Goal: Task Accomplishment & Management: Use online tool/utility

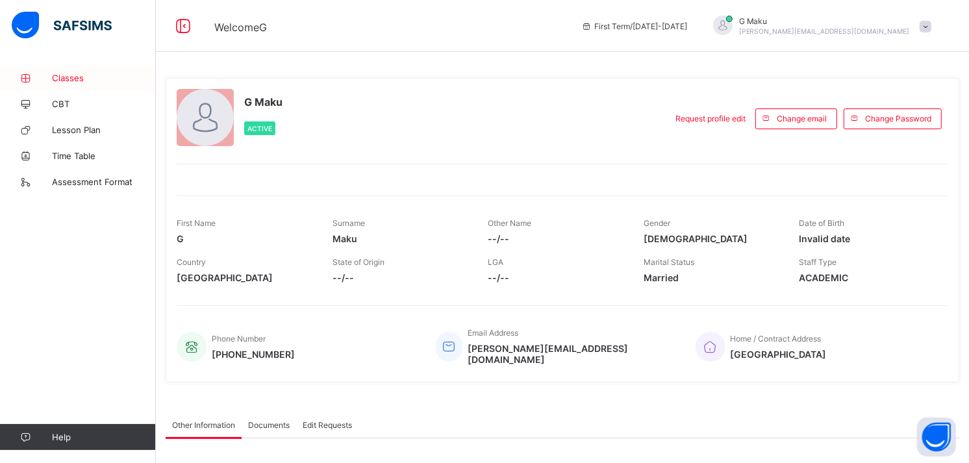
click at [59, 69] on link "Classes" at bounding box center [78, 78] width 156 height 26
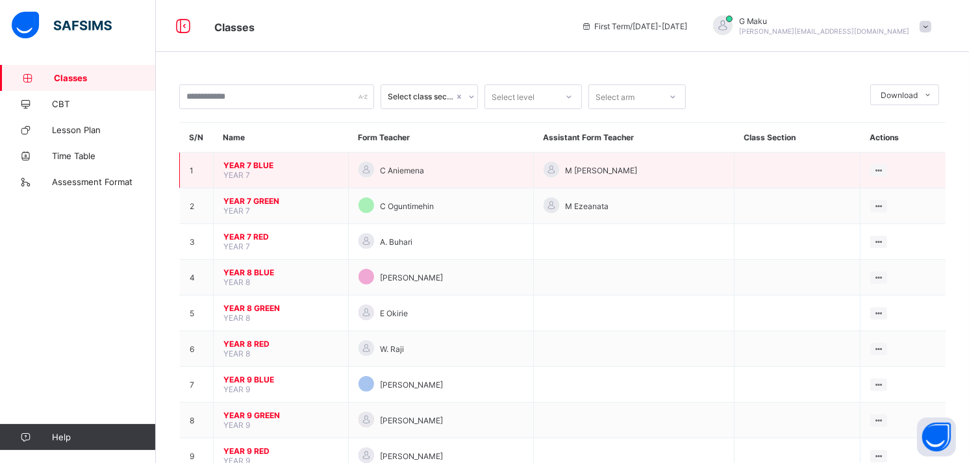
click at [252, 161] on span "YEAR 7 BLUE" at bounding box center [280, 165] width 115 height 10
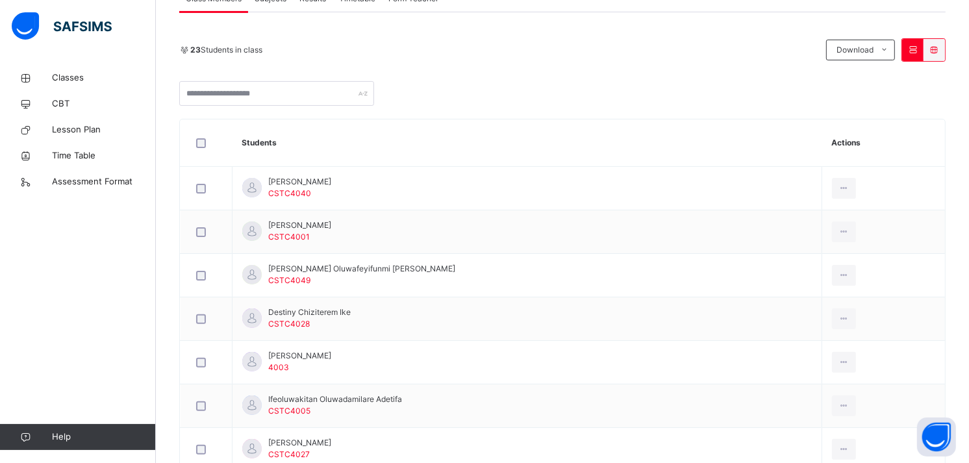
scroll to position [193, 0]
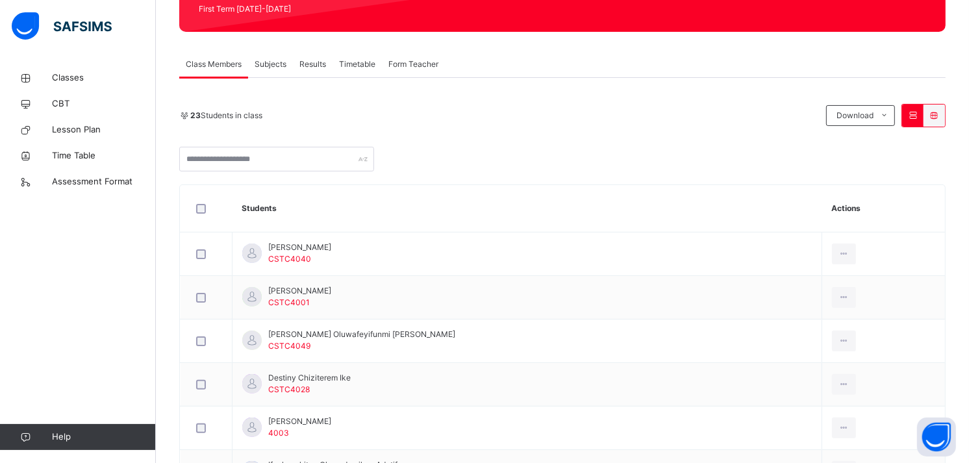
click at [273, 59] on span "Subjects" at bounding box center [271, 64] width 32 height 12
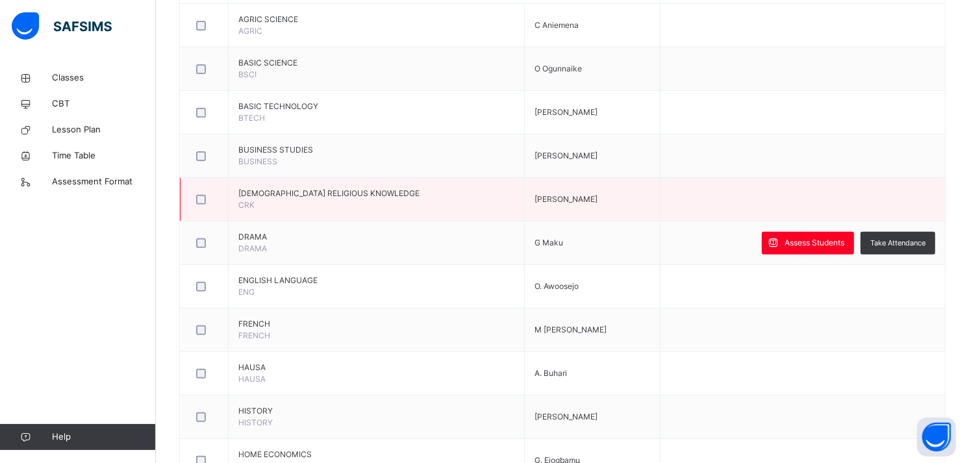
scroll to position [386, 0]
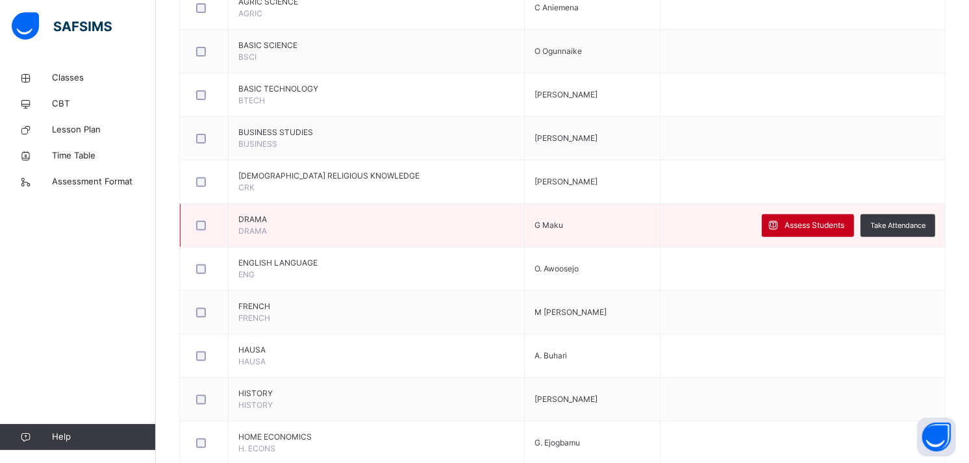
click at [799, 220] on span "Assess Students" at bounding box center [815, 226] width 60 height 12
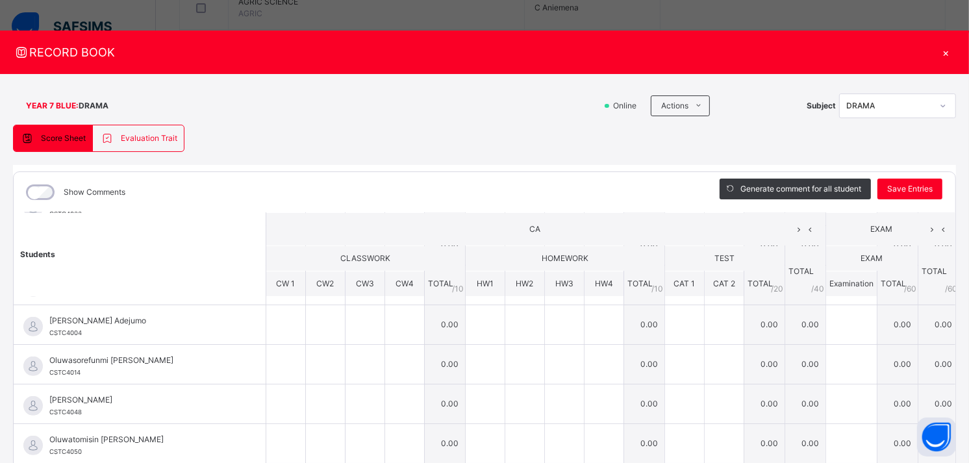
scroll to position [1, 0]
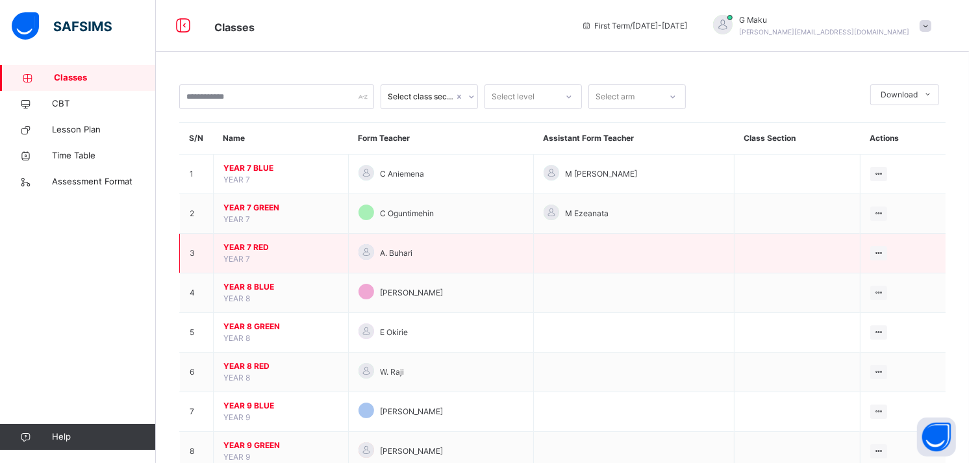
click at [245, 244] on span "YEAR 7 RED" at bounding box center [280, 248] width 115 height 12
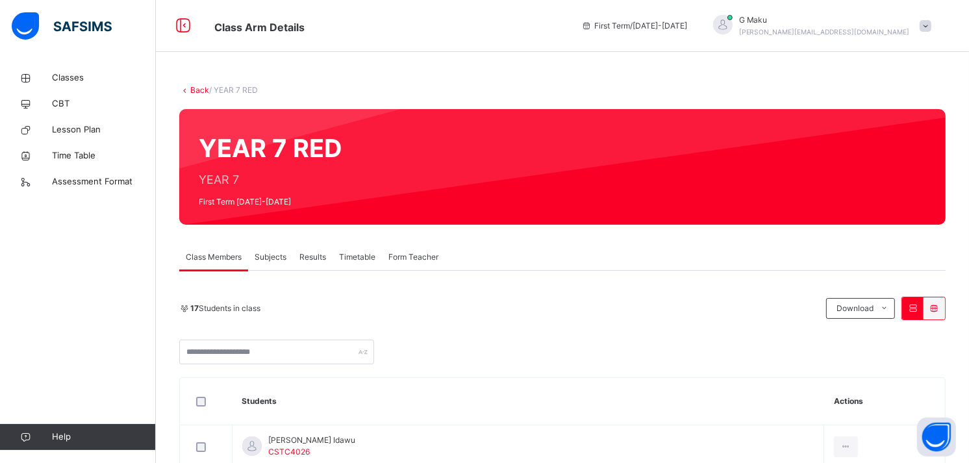
click at [261, 255] on span "Subjects" at bounding box center [271, 257] width 32 height 12
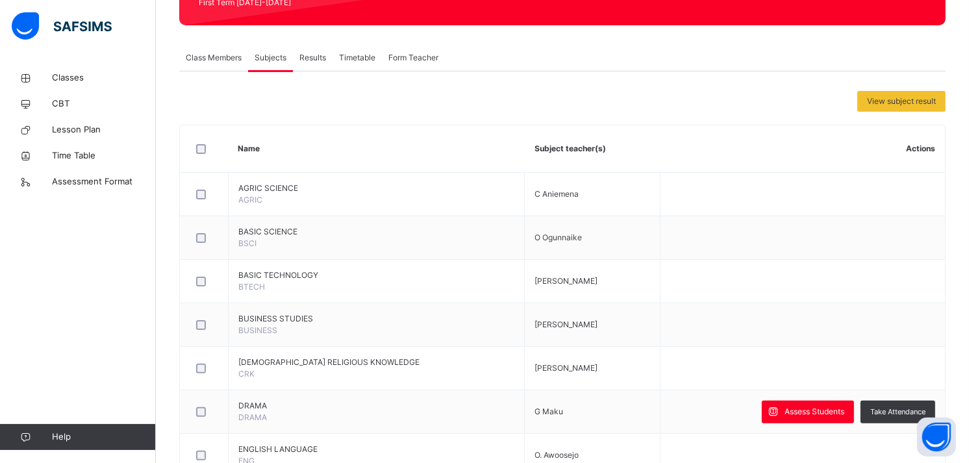
scroll to position [200, 0]
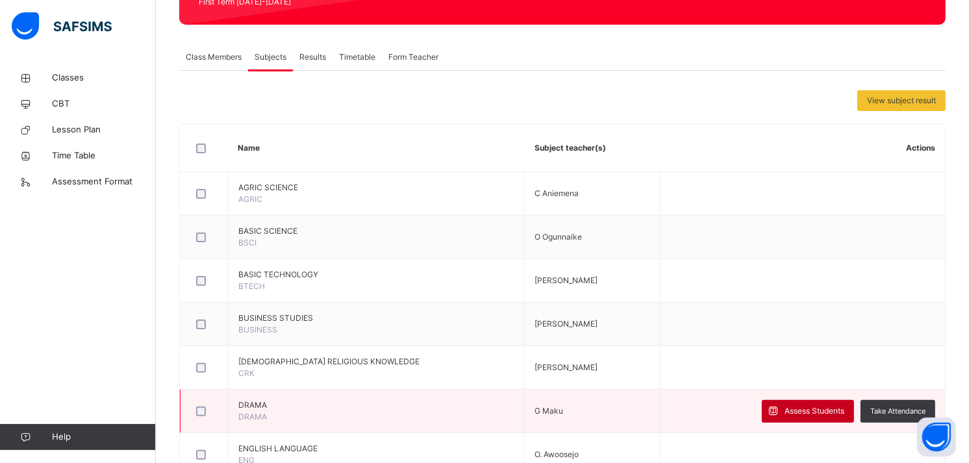
click at [800, 405] on span "Assess Students" at bounding box center [815, 411] width 60 height 12
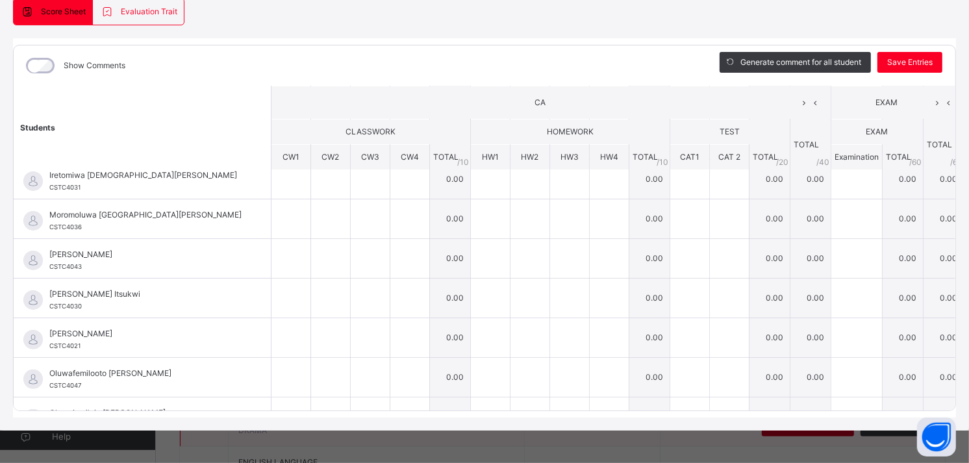
scroll to position [283, 0]
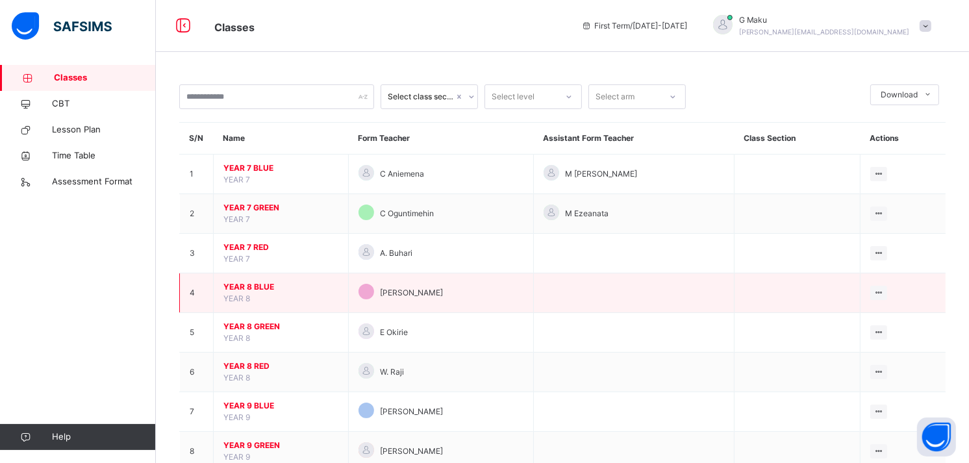
click at [251, 285] on span "YEAR 8 BLUE" at bounding box center [280, 287] width 115 height 12
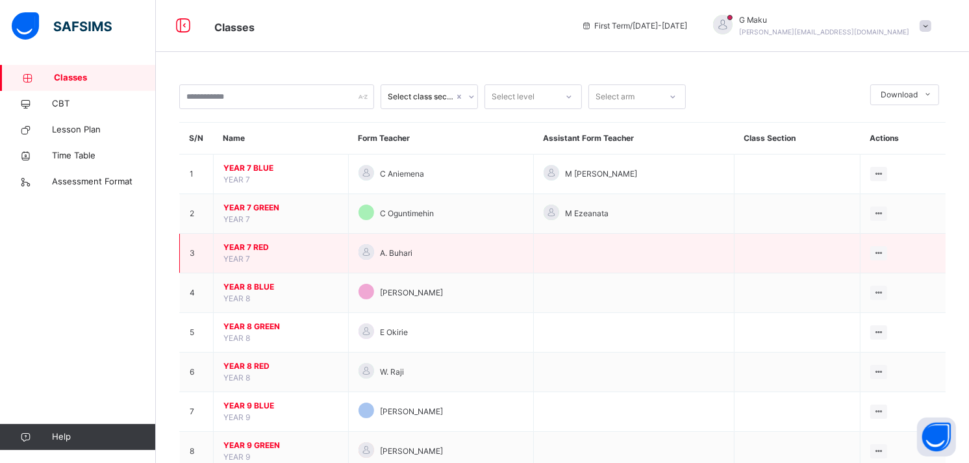
click at [241, 247] on span "YEAR 7 RED" at bounding box center [280, 248] width 115 height 12
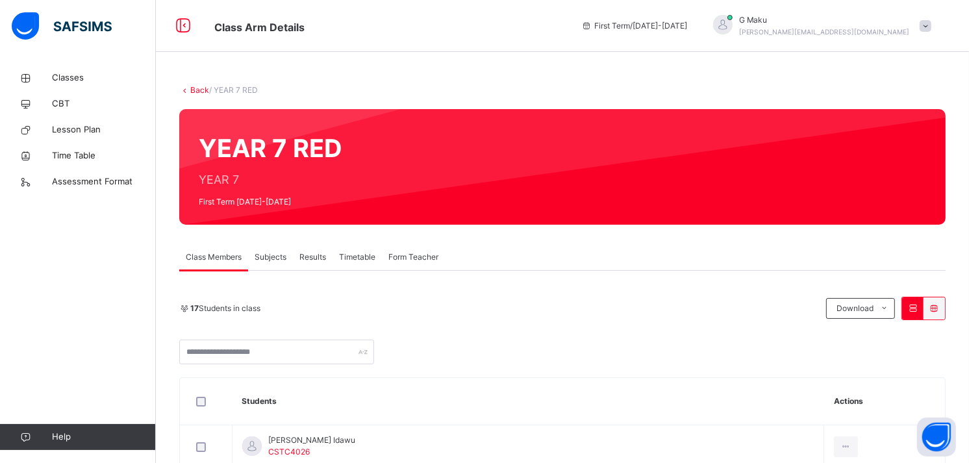
click at [265, 254] on span "Subjects" at bounding box center [271, 257] width 32 height 12
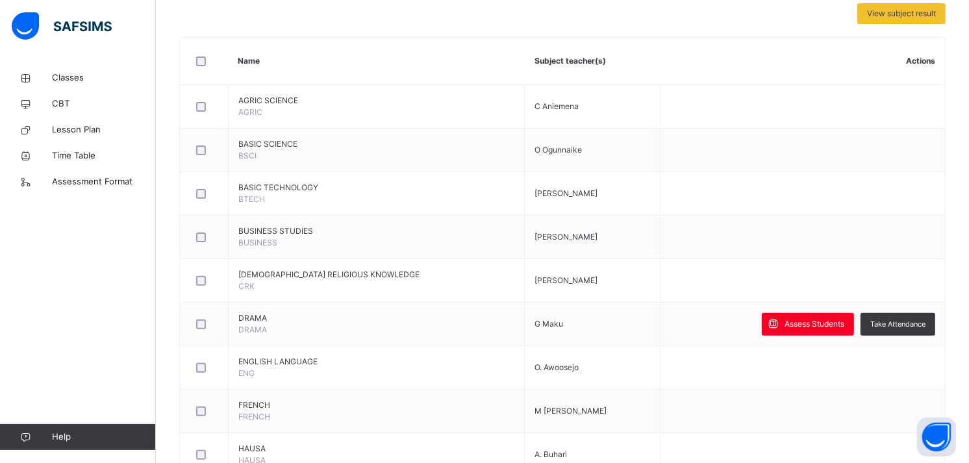
scroll to position [289, 0]
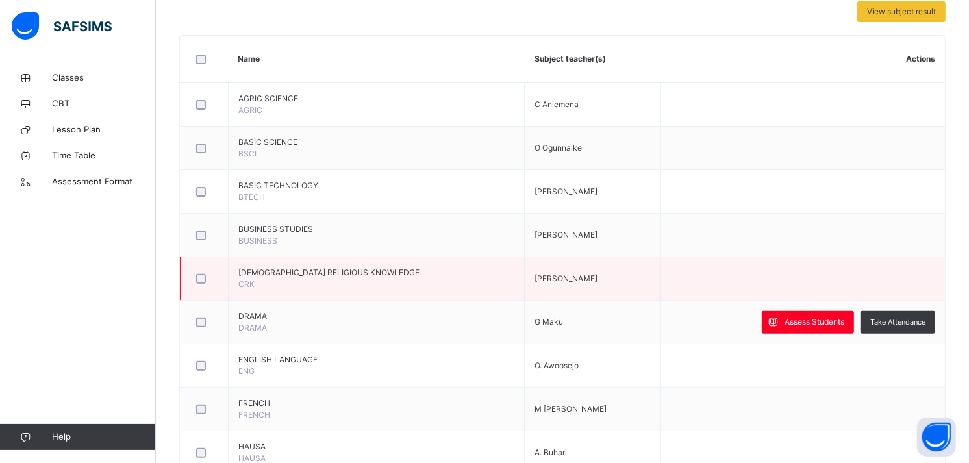
click at [809, 296] on td at bounding box center [803, 279] width 285 height 44
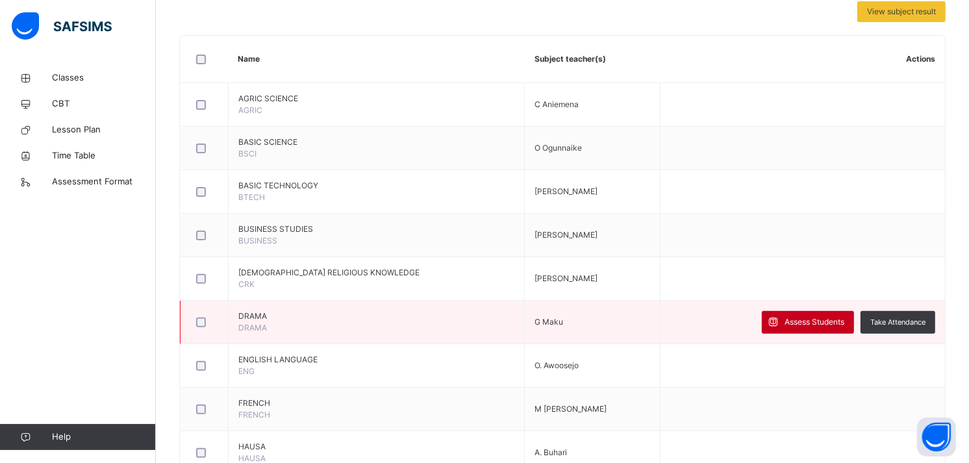
click at [813, 321] on span "Assess Students" at bounding box center [815, 322] width 60 height 12
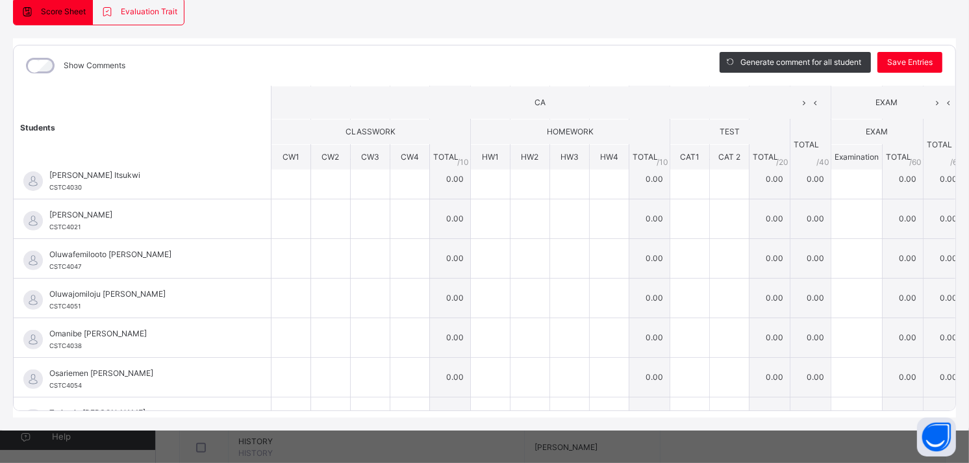
scroll to position [360, 0]
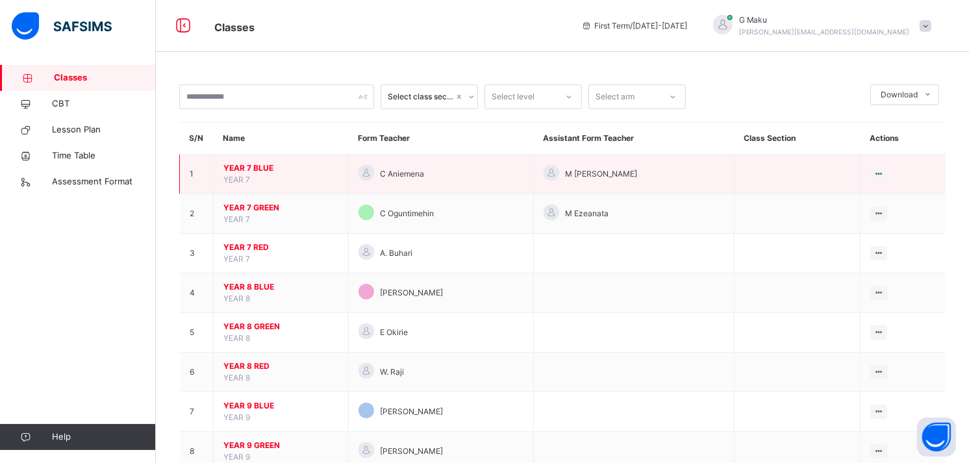
click at [236, 164] on span "YEAR 7 BLUE" at bounding box center [280, 168] width 115 height 12
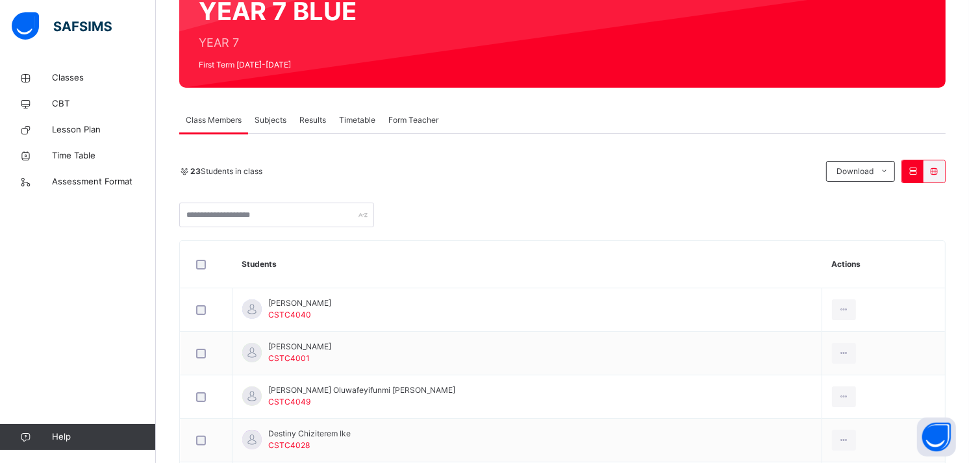
scroll to position [136, 0]
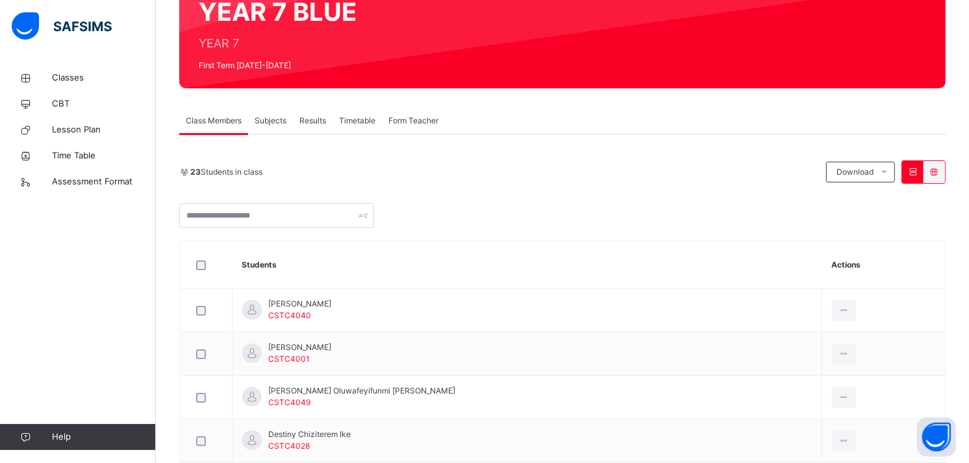
click at [265, 122] on span "Subjects" at bounding box center [271, 121] width 32 height 12
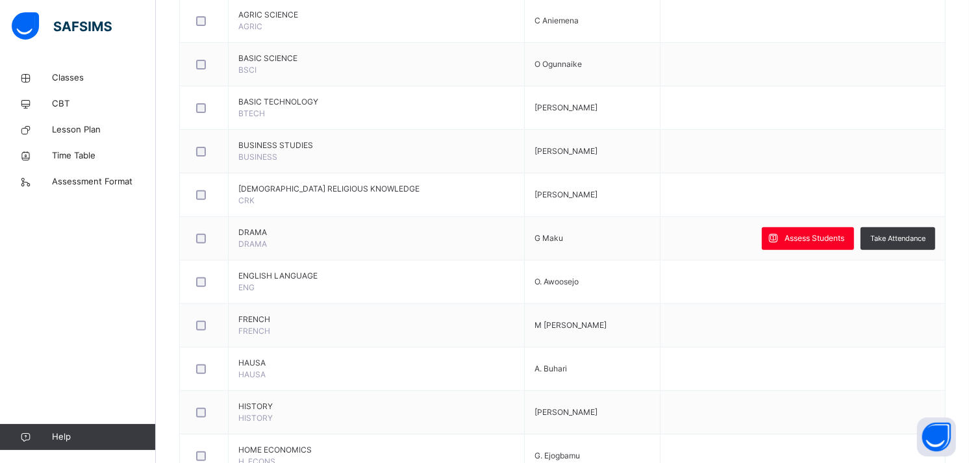
scroll to position [377, 0]
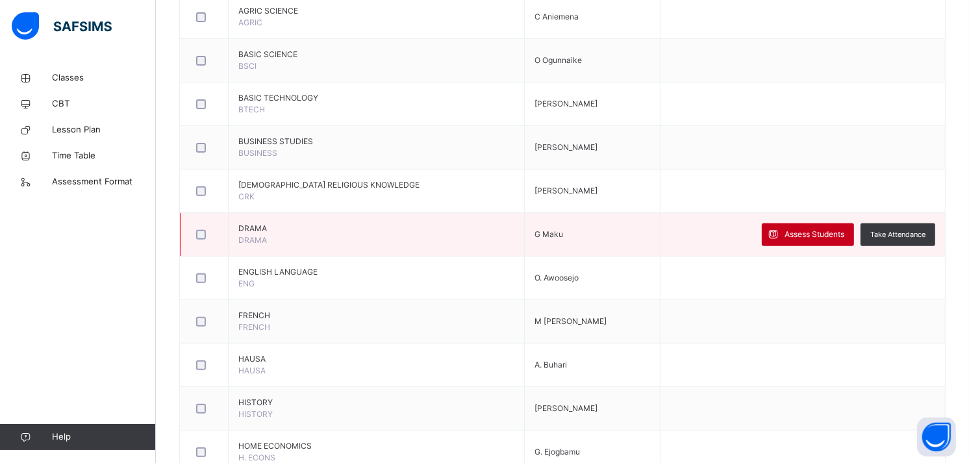
click at [813, 235] on span "Assess Students" at bounding box center [815, 235] width 60 height 12
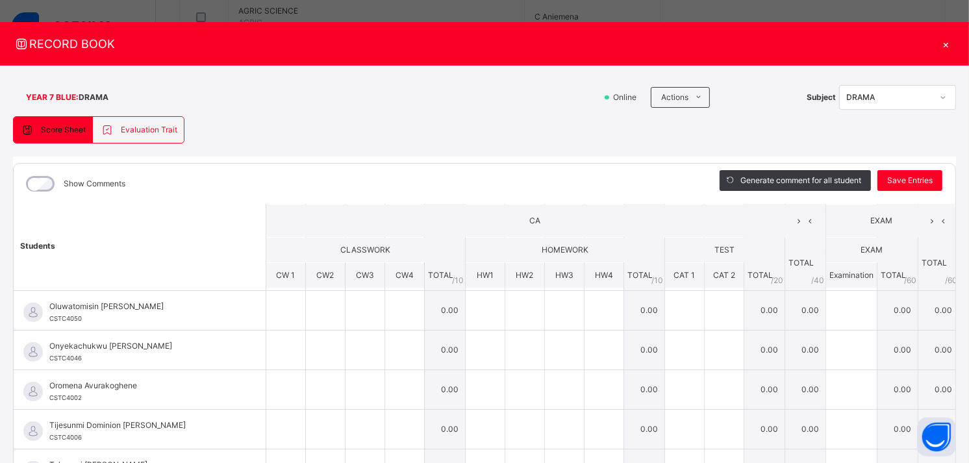
scroll to position [0, 0]
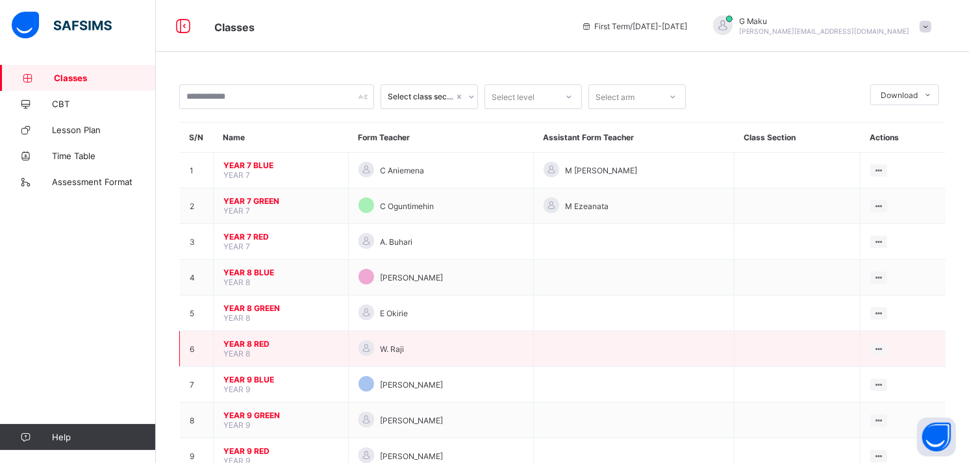
click at [241, 340] on span "YEAR 8 RED" at bounding box center [280, 344] width 115 height 10
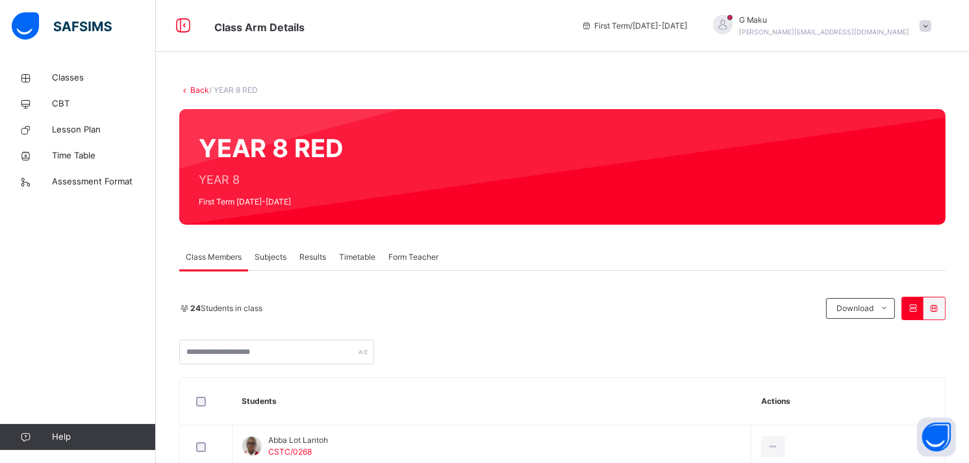
click at [272, 254] on span "Subjects" at bounding box center [271, 257] width 32 height 12
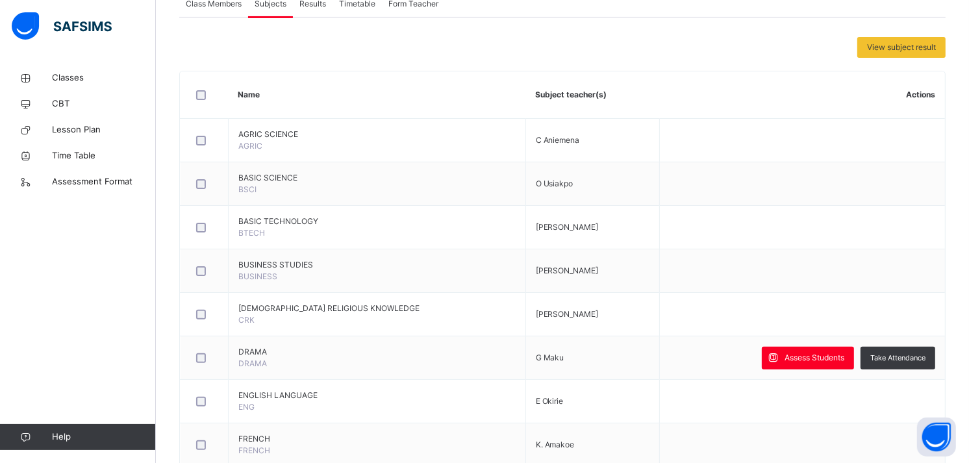
scroll to position [257, 0]
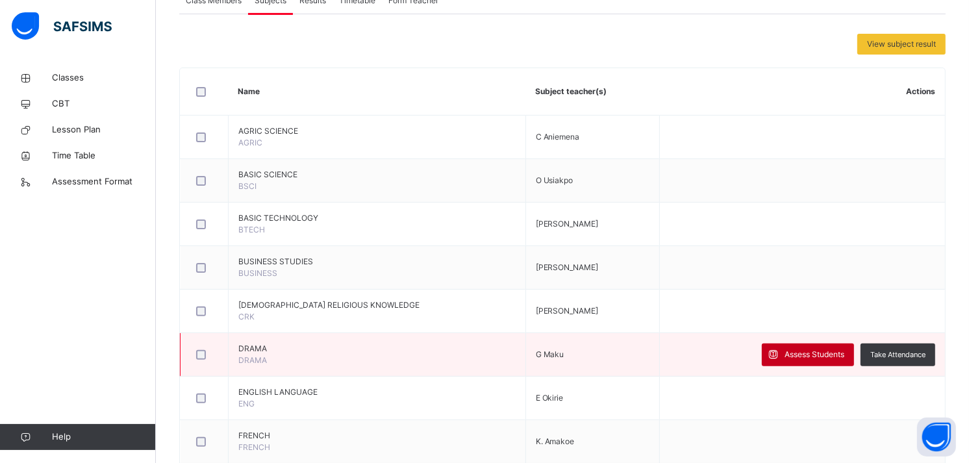
click at [813, 350] on span "Assess Students" at bounding box center [815, 355] width 60 height 12
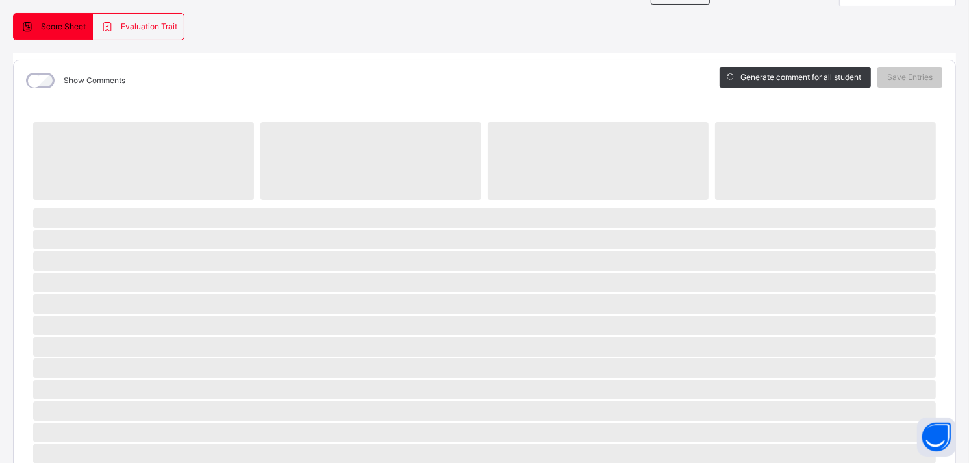
scroll to position [0, 0]
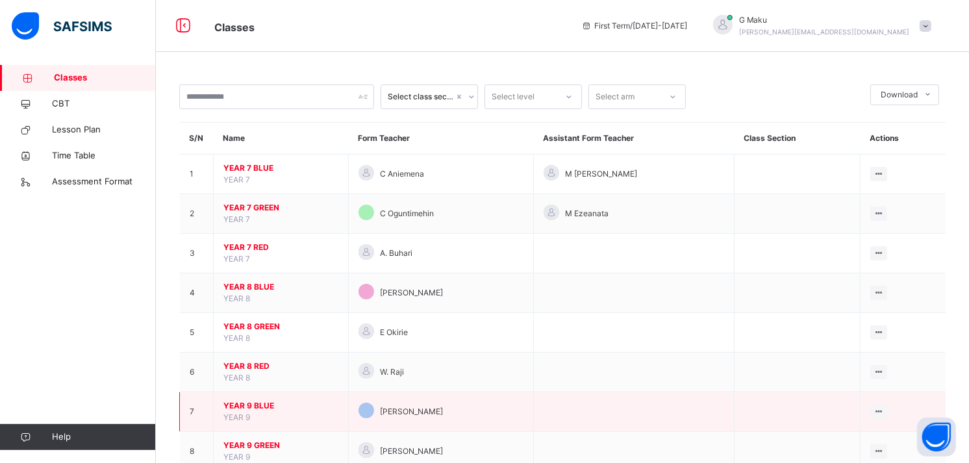
click at [254, 403] on span "YEAR 9 BLUE" at bounding box center [280, 406] width 115 height 12
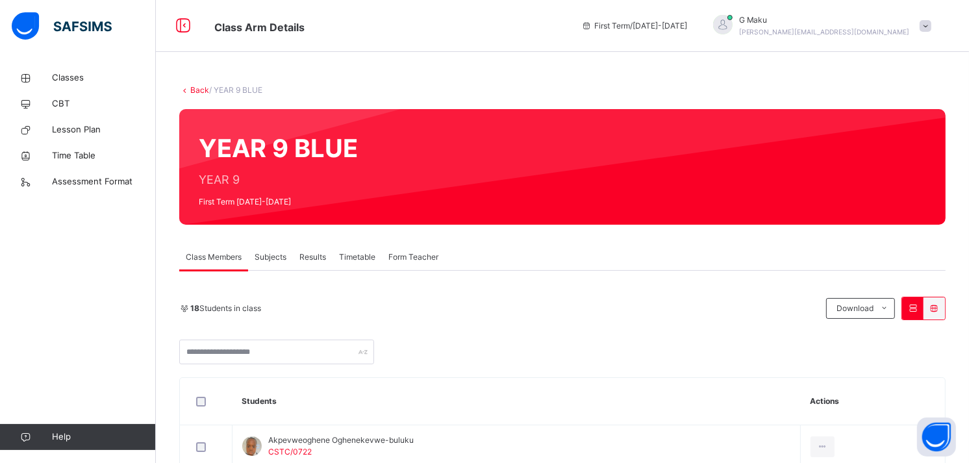
click at [266, 257] on span "Subjects" at bounding box center [271, 257] width 32 height 12
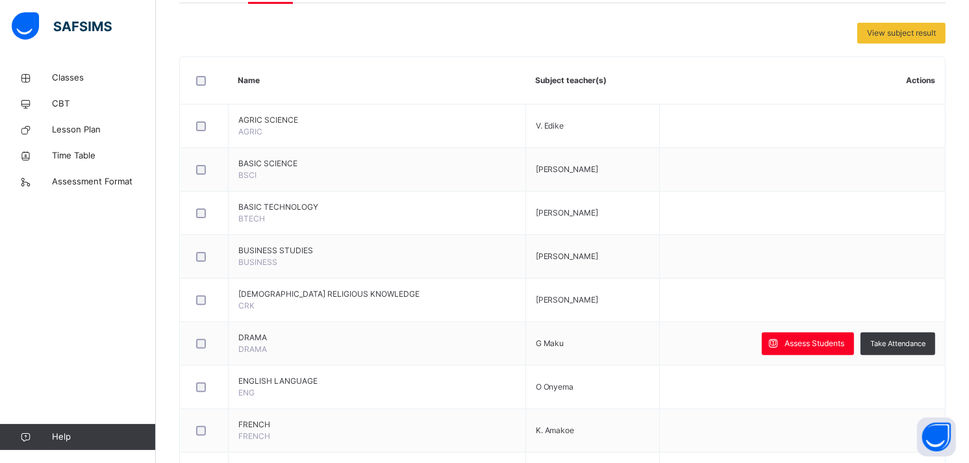
scroll to position [290, 0]
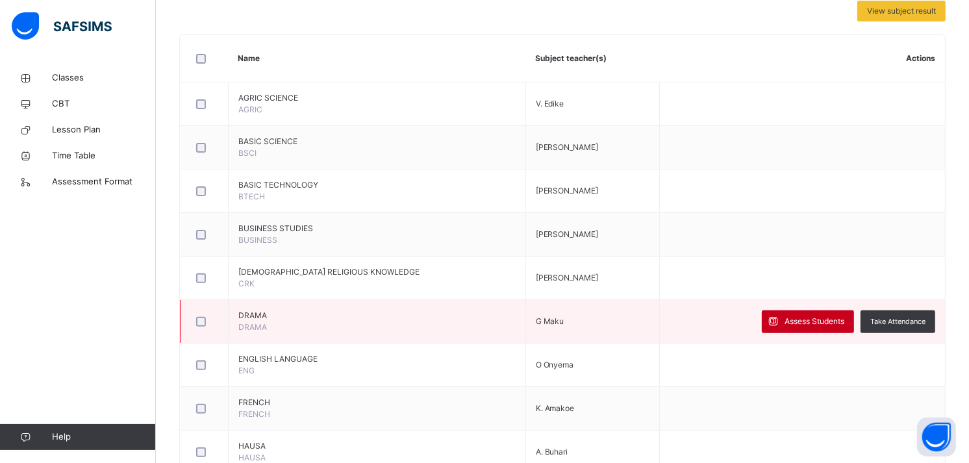
click at [814, 321] on span "Assess Students" at bounding box center [815, 322] width 60 height 12
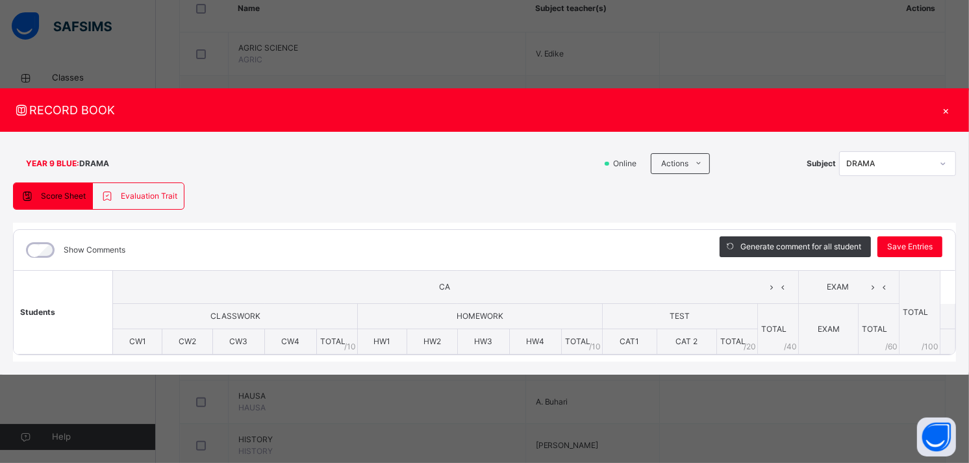
scroll to position [334, 0]
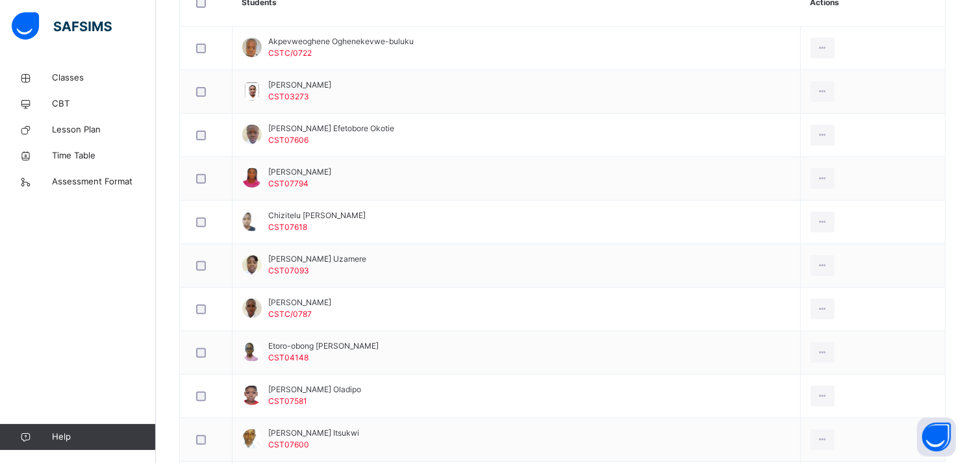
scroll to position [404, 0]
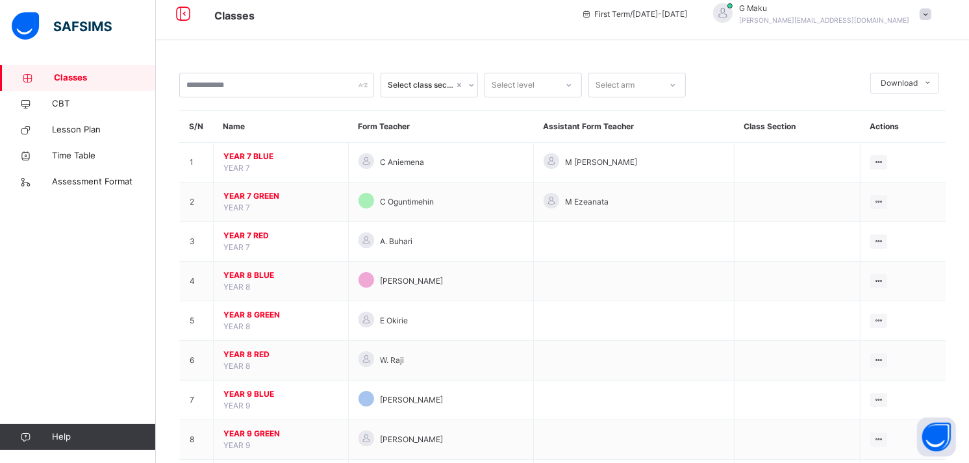
scroll to position [81, 0]
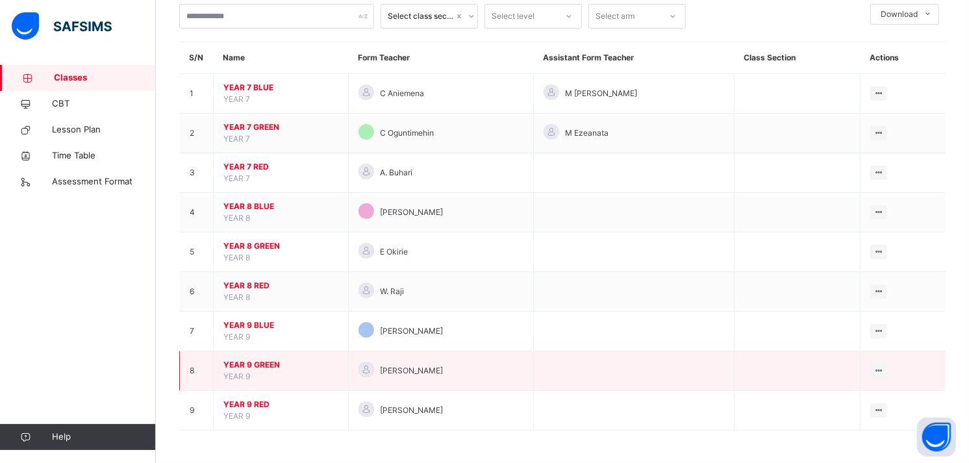
click at [242, 361] on span "YEAR 9 GREEN" at bounding box center [280, 365] width 115 height 12
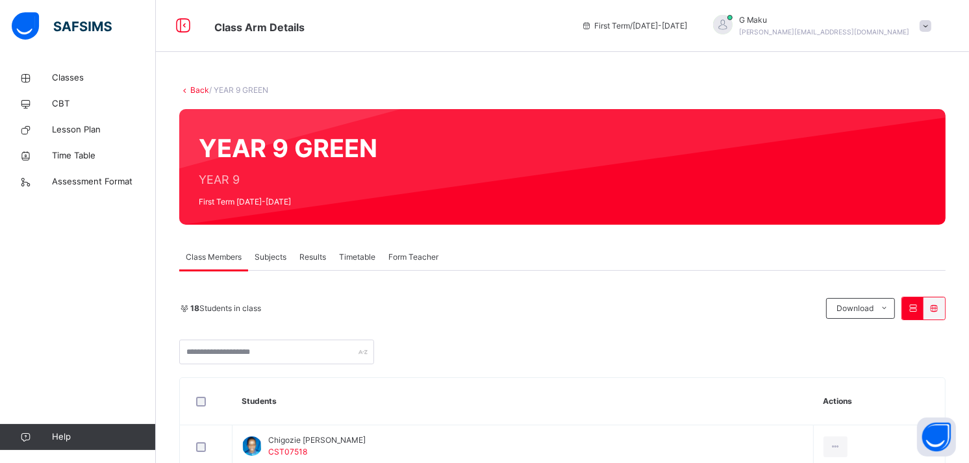
click at [270, 254] on span "Subjects" at bounding box center [271, 257] width 32 height 12
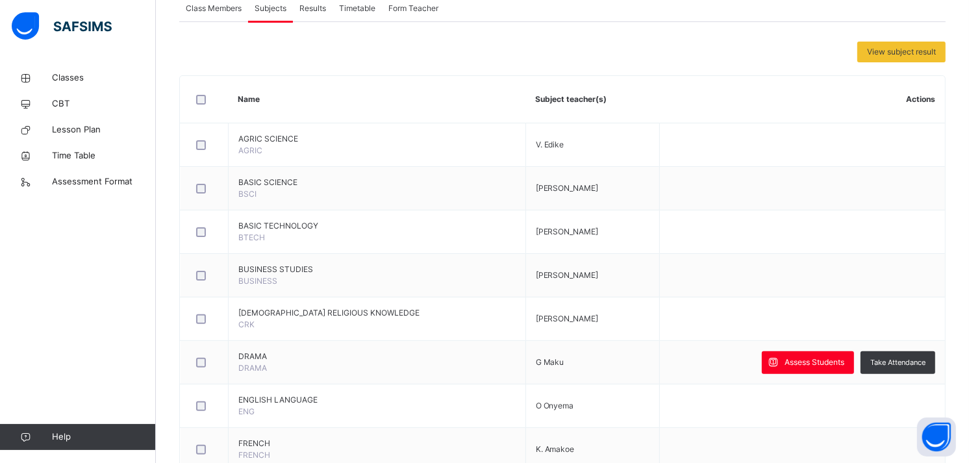
scroll to position [254, 0]
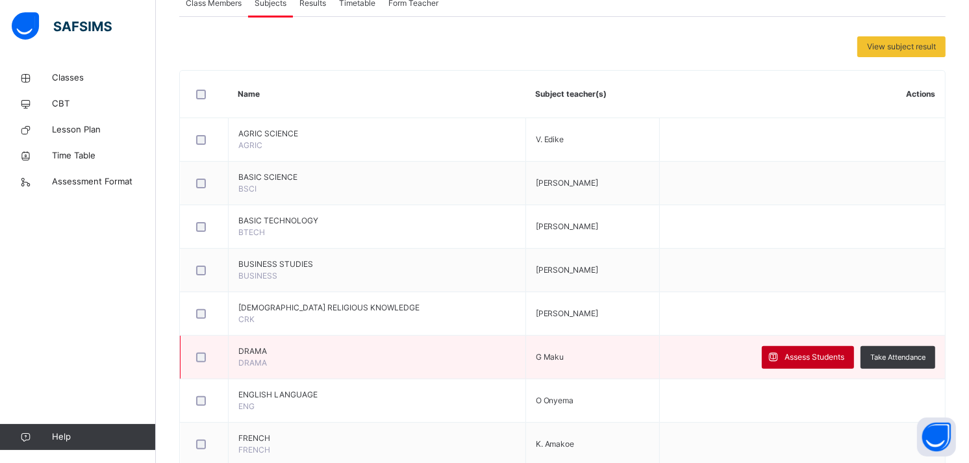
click at [809, 356] on span "Assess Students" at bounding box center [815, 357] width 60 height 12
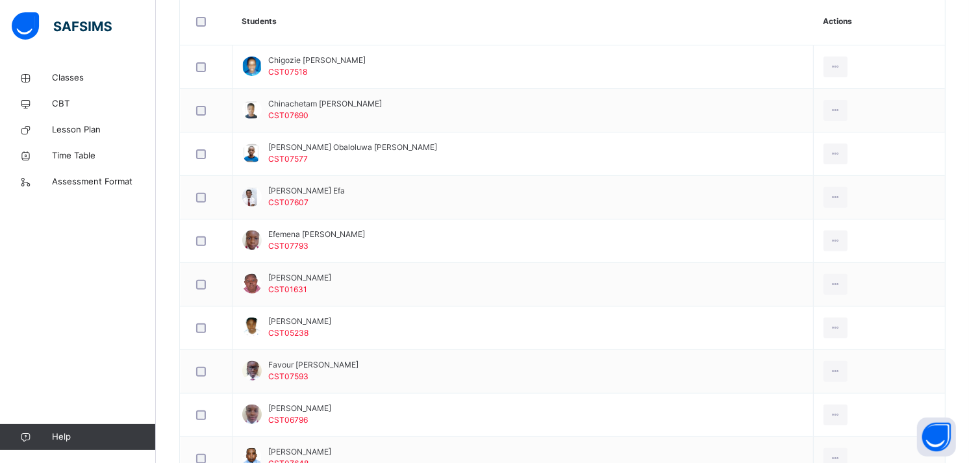
scroll to position [374, 0]
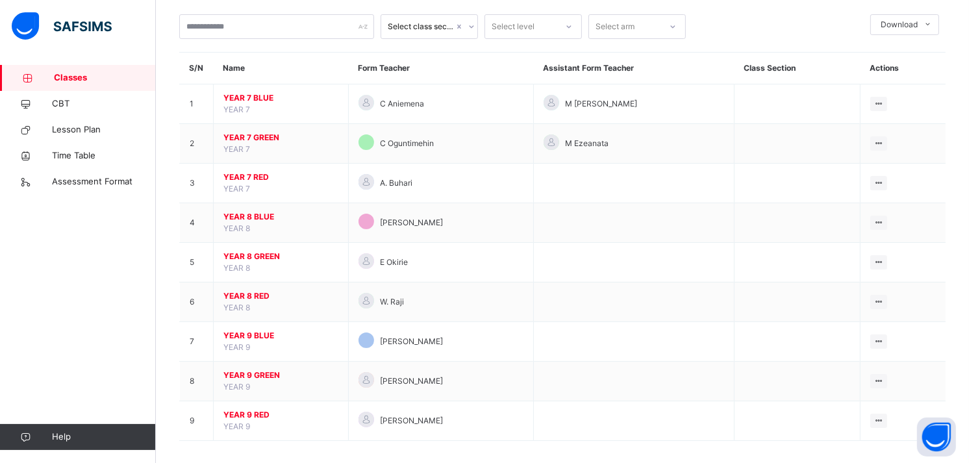
scroll to position [81, 0]
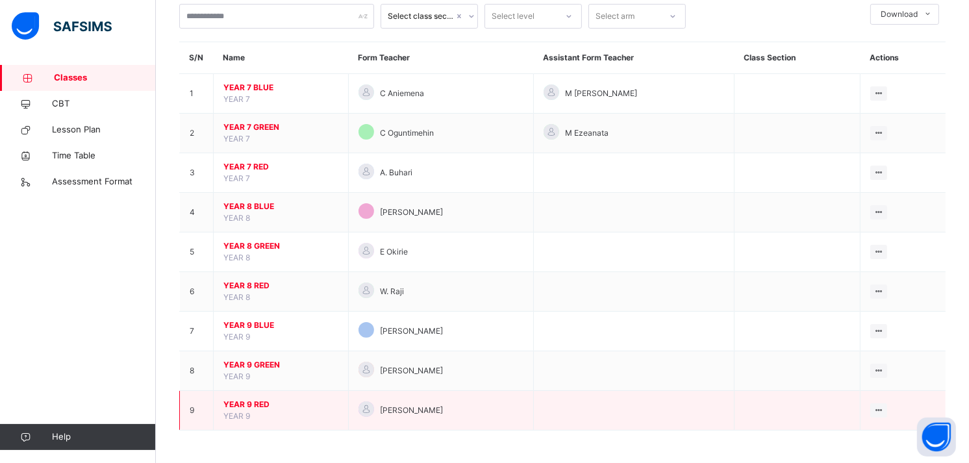
click at [244, 403] on span "YEAR 9 RED" at bounding box center [280, 405] width 115 height 12
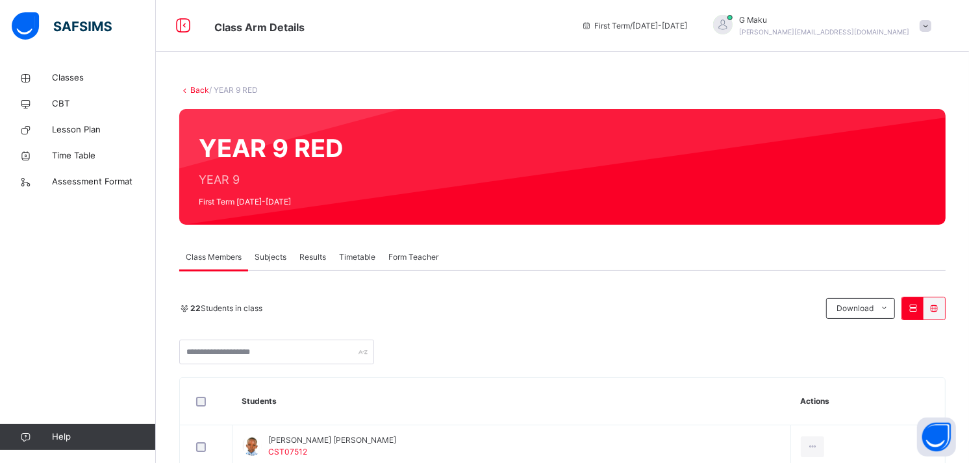
click at [266, 258] on span "Subjects" at bounding box center [271, 257] width 32 height 12
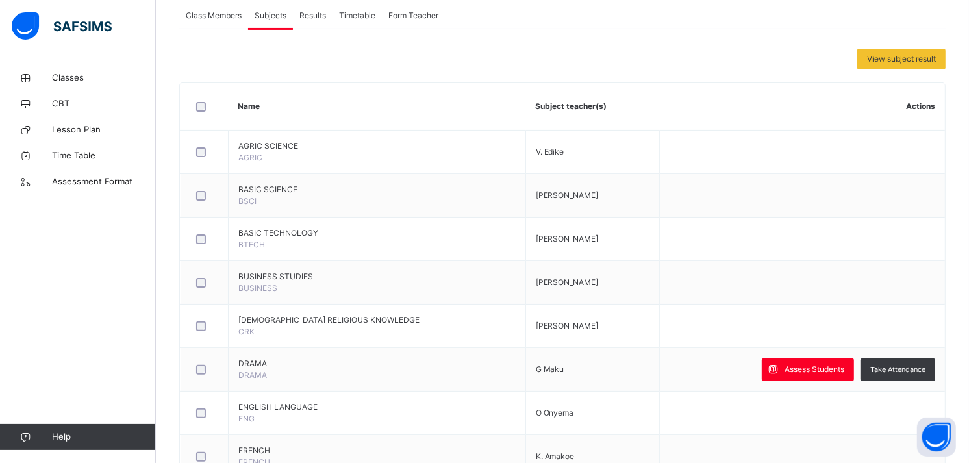
scroll to position [257, 0]
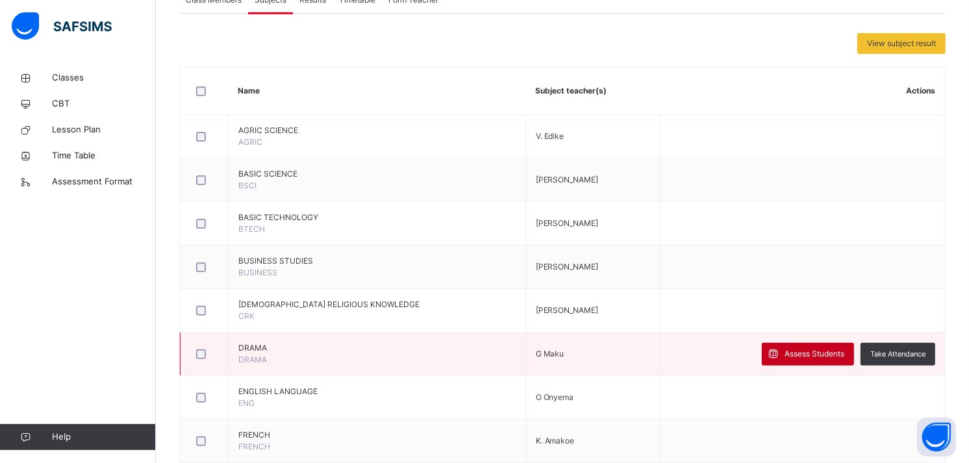
click at [802, 353] on span "Assess Students" at bounding box center [815, 354] width 60 height 12
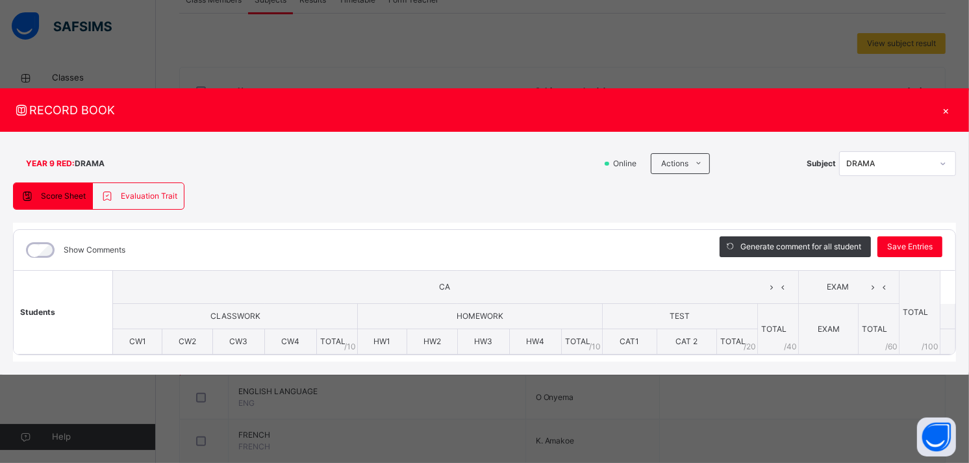
scroll to position [0, 0]
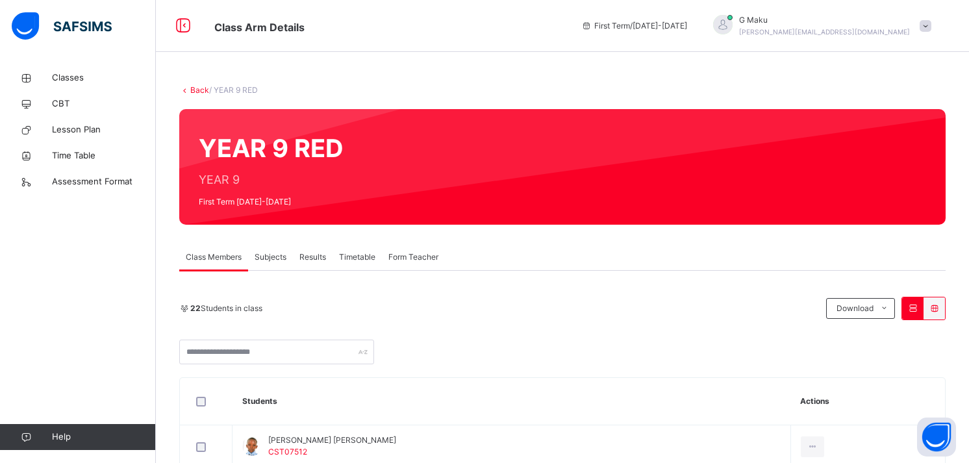
scroll to position [257, 0]
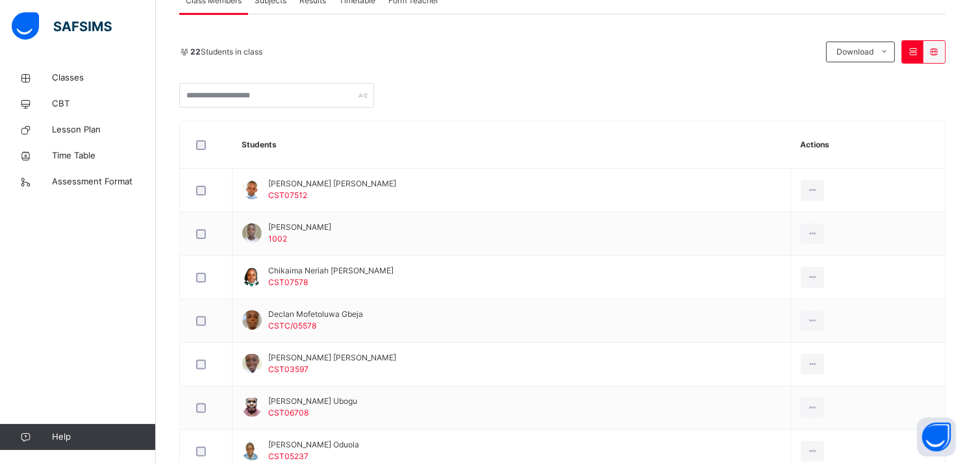
click at [746, 144] on th "Students" at bounding box center [512, 144] width 559 height 47
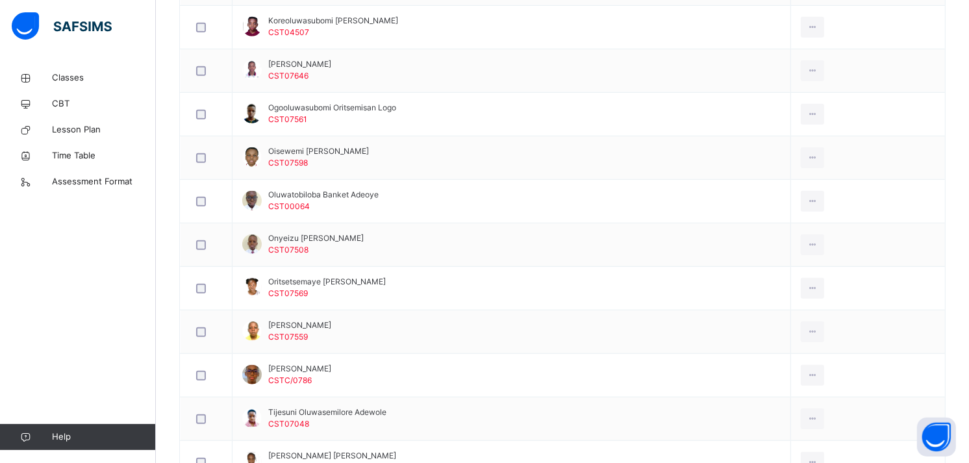
scroll to position [856, 0]
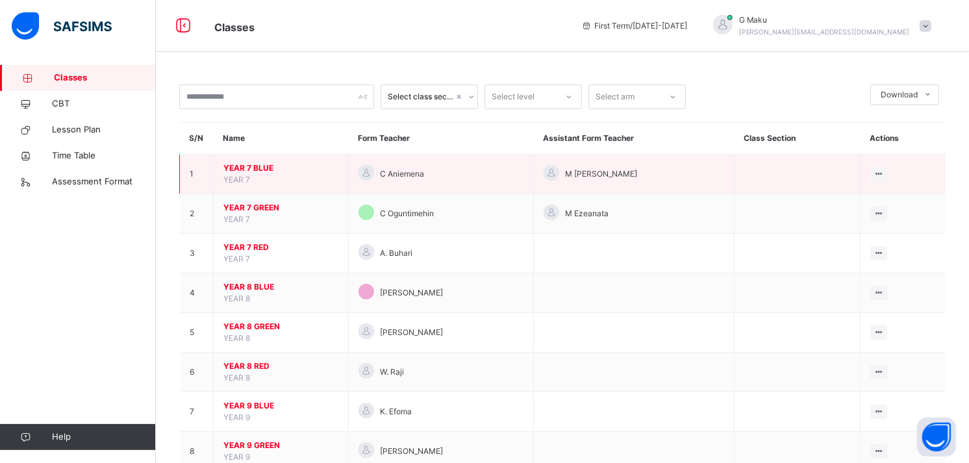
click at [243, 164] on span "YEAR 7 BLUE" at bounding box center [280, 168] width 115 height 12
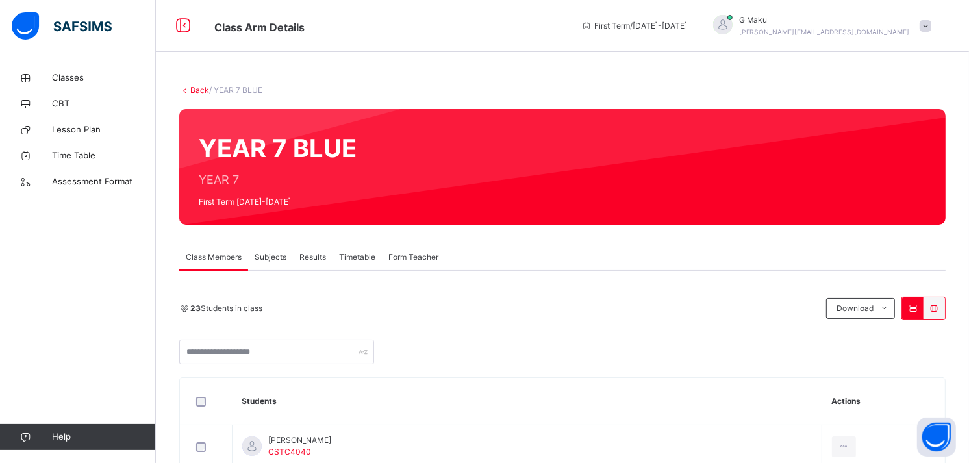
click at [264, 255] on span "Subjects" at bounding box center [271, 257] width 32 height 12
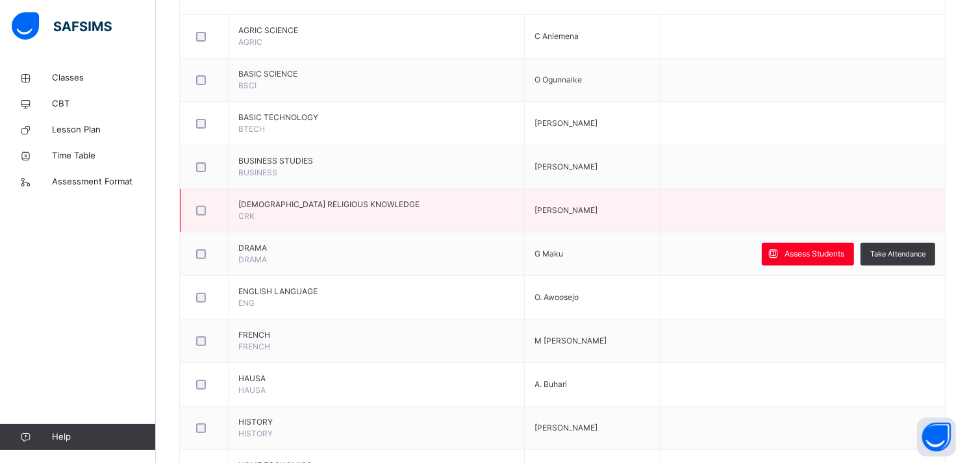
scroll to position [358, 0]
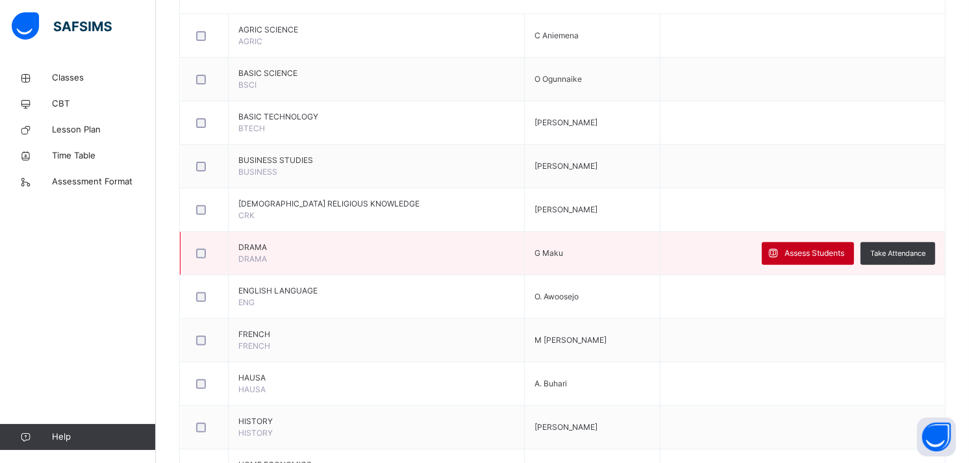
click at [802, 248] on span "Assess Students" at bounding box center [815, 254] width 60 height 12
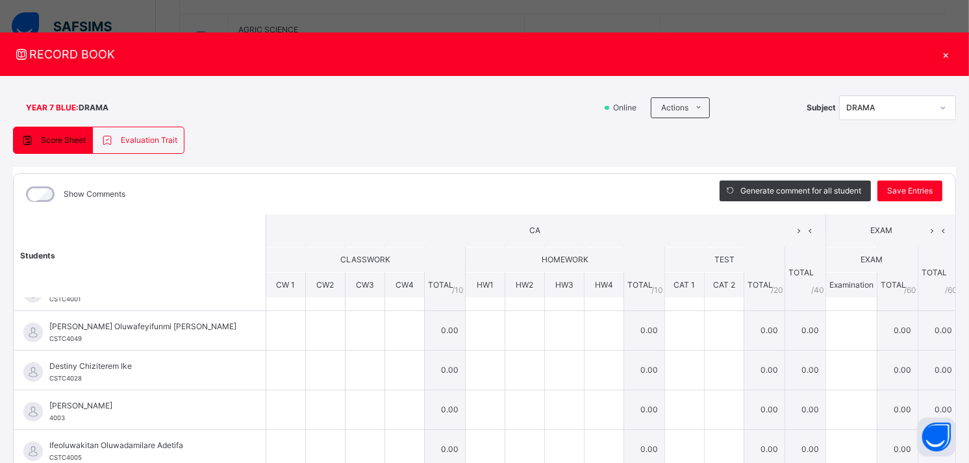
scroll to position [0, 0]
